Goal: Task Accomplishment & Management: Manage account settings

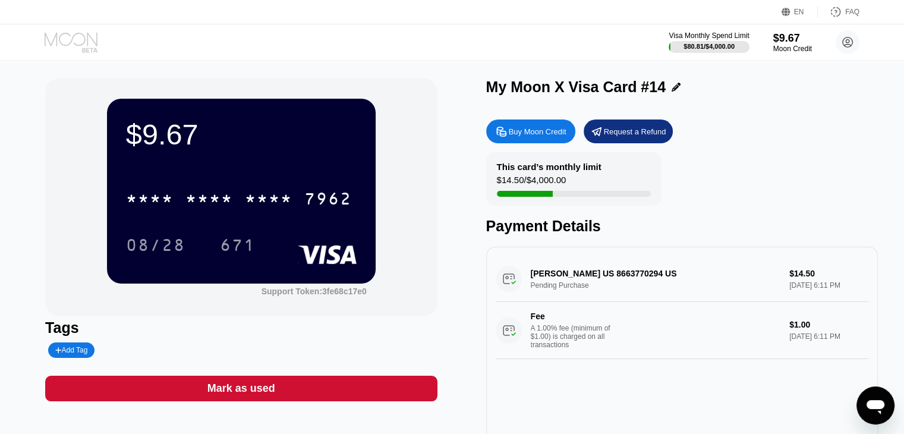
click at [79, 43] on icon at bounding box center [72, 42] width 55 height 21
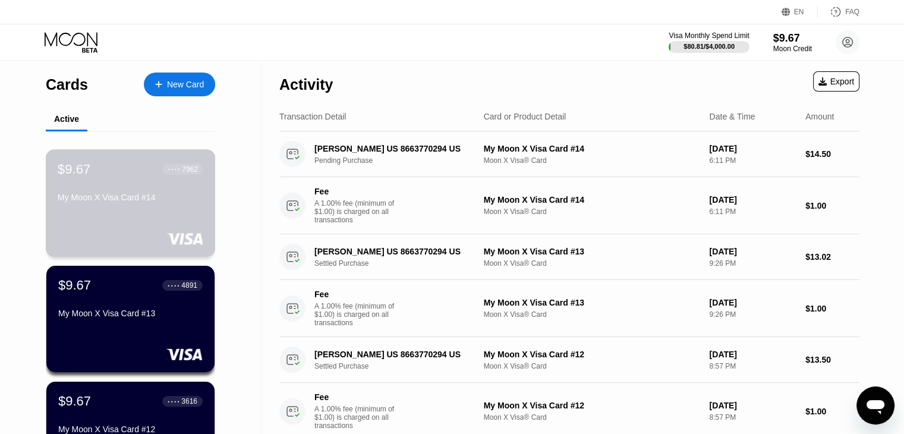
click at [150, 207] on div "My Moon X Visa Card #14" at bounding box center [131, 200] width 146 height 14
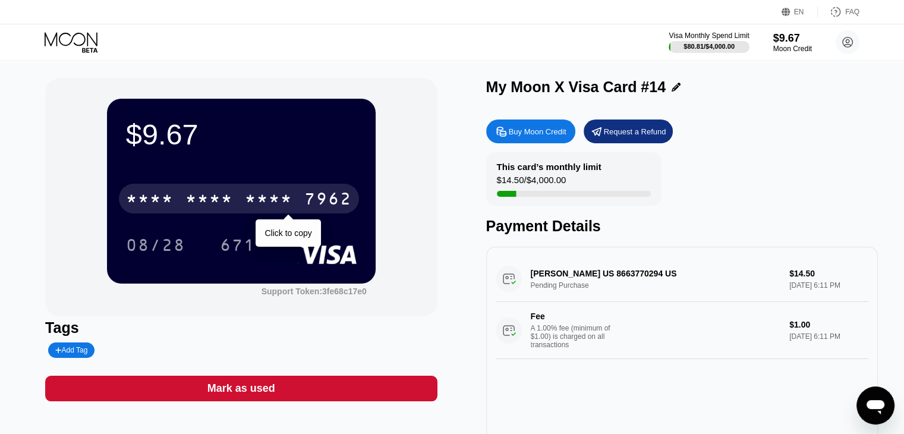
click at [209, 195] on div "* * * *" at bounding box center [209, 200] width 48 height 19
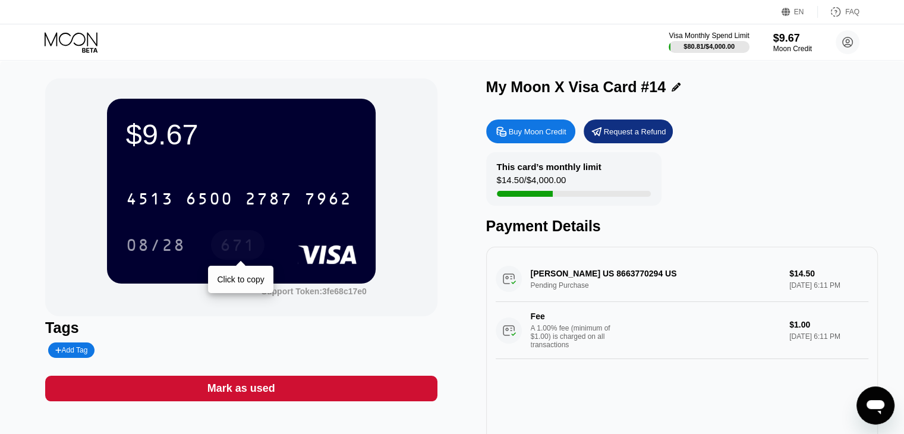
click at [226, 244] on div "671" at bounding box center [238, 246] width 36 height 19
click at [78, 39] on icon at bounding box center [72, 42] width 55 height 21
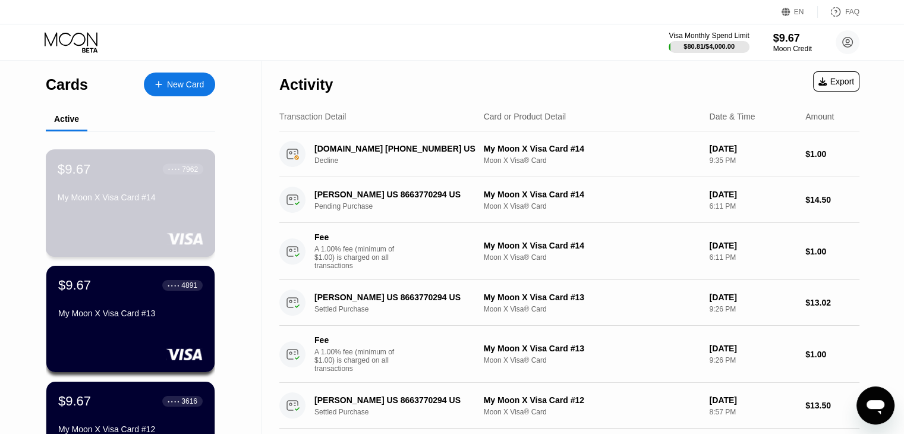
click at [99, 188] on div "$9.67 ● ● ● ● 7962 My Moon X Visa Card #14" at bounding box center [131, 184] width 146 height 46
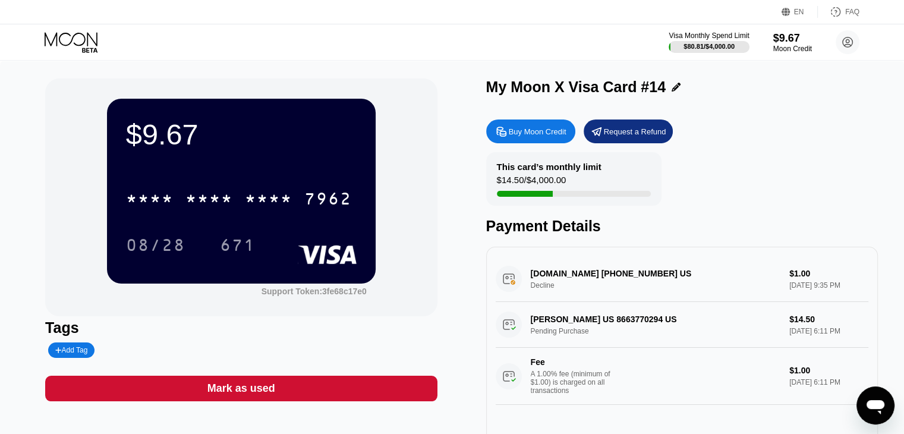
click at [78, 45] on icon at bounding box center [71, 39] width 53 height 14
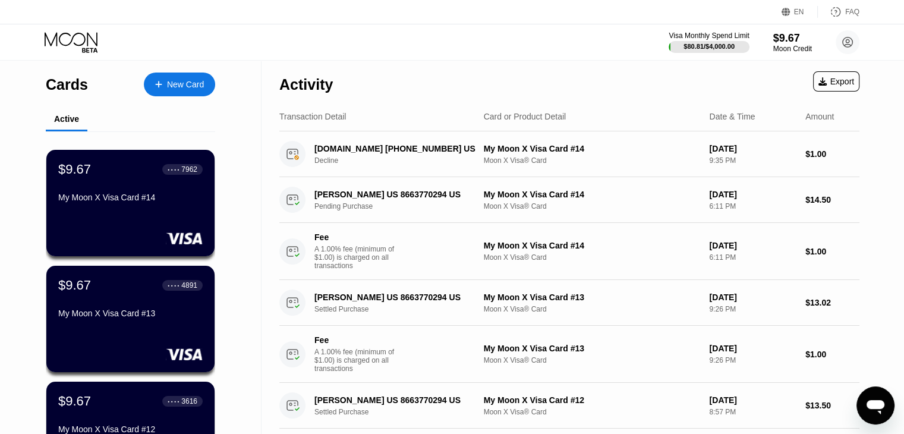
click at [86, 36] on icon at bounding box center [72, 42] width 55 height 21
